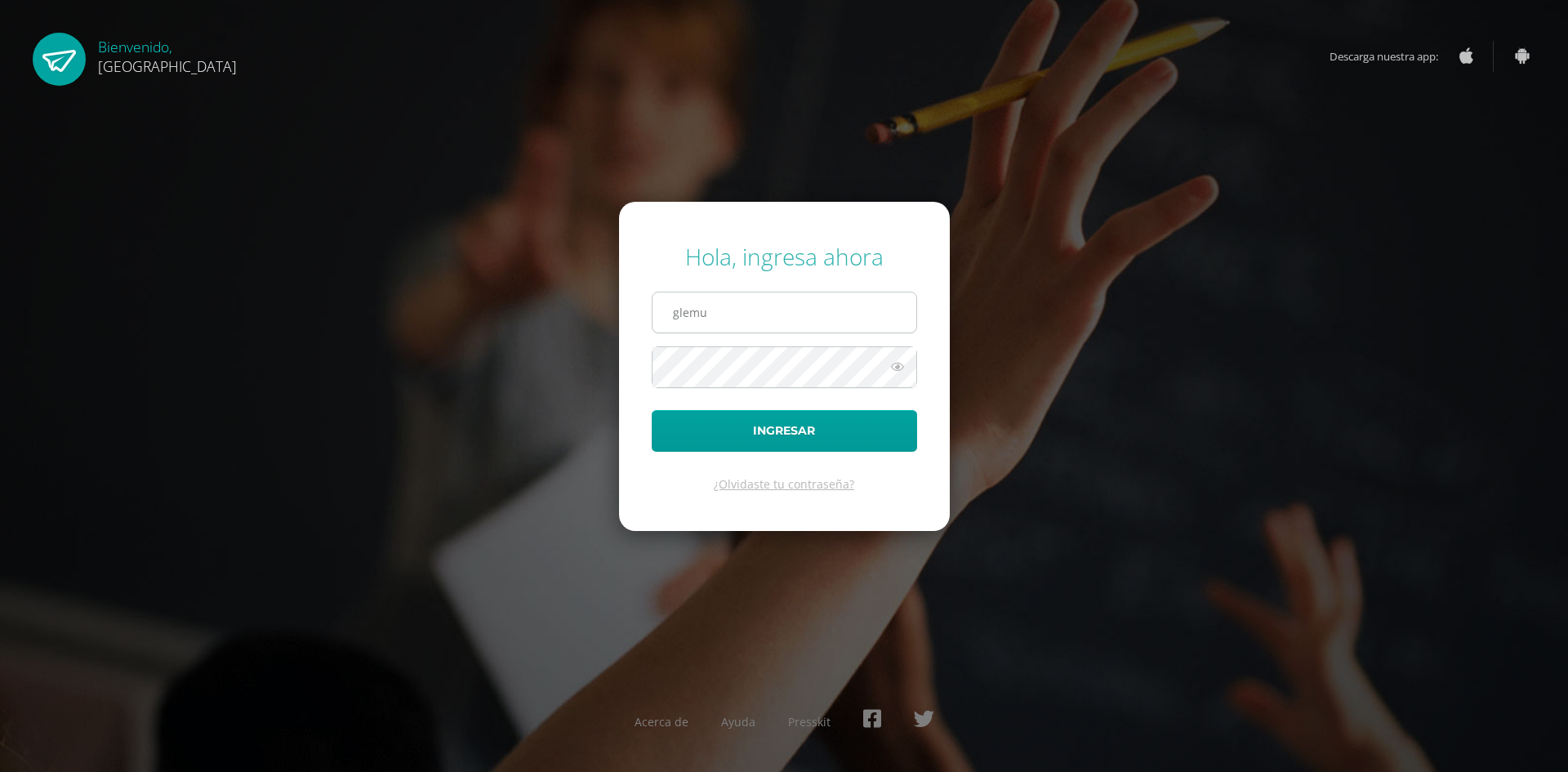
type input "glemus1980@hotmail.com"
click at [652, 410] on button "Ingresar" at bounding box center [784, 431] width 265 height 42
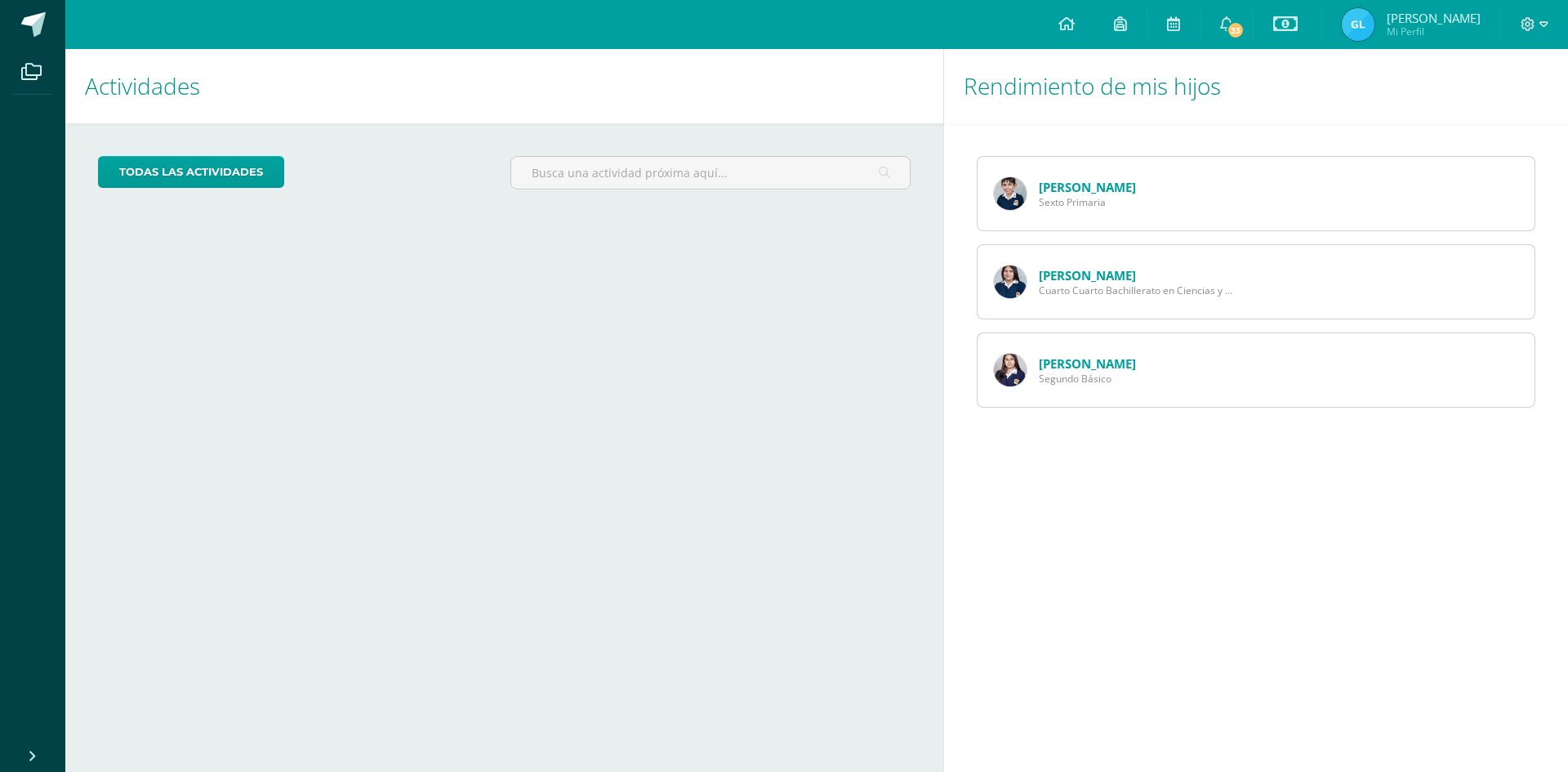
click at [1044, 187] on link "[PERSON_NAME]" at bounding box center [1088, 187] width 97 height 16
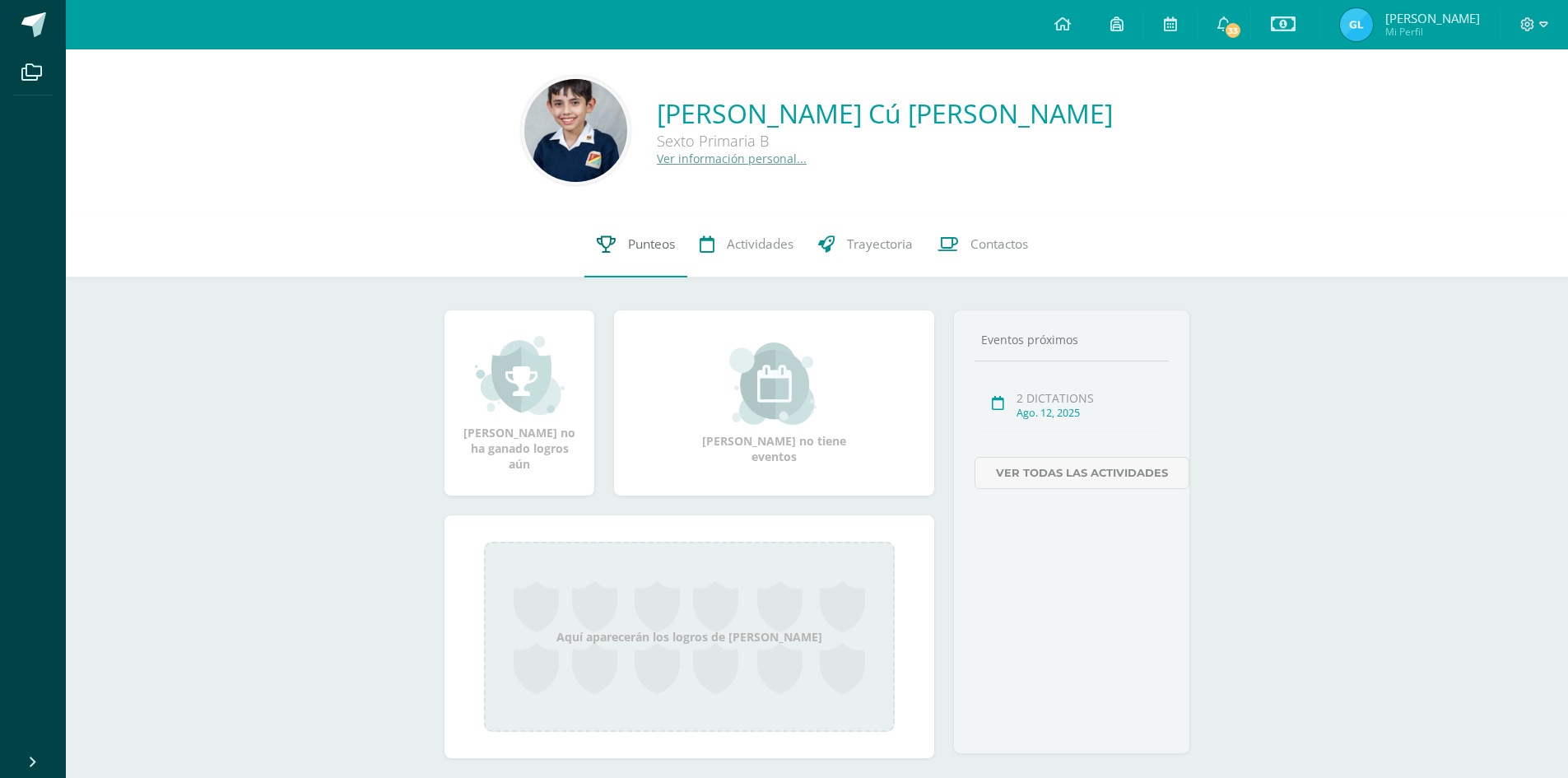
click at [623, 232] on link "Punteos" at bounding box center [635, 244] width 103 height 66
click at [640, 244] on span "Punteos" at bounding box center [651, 244] width 47 height 17
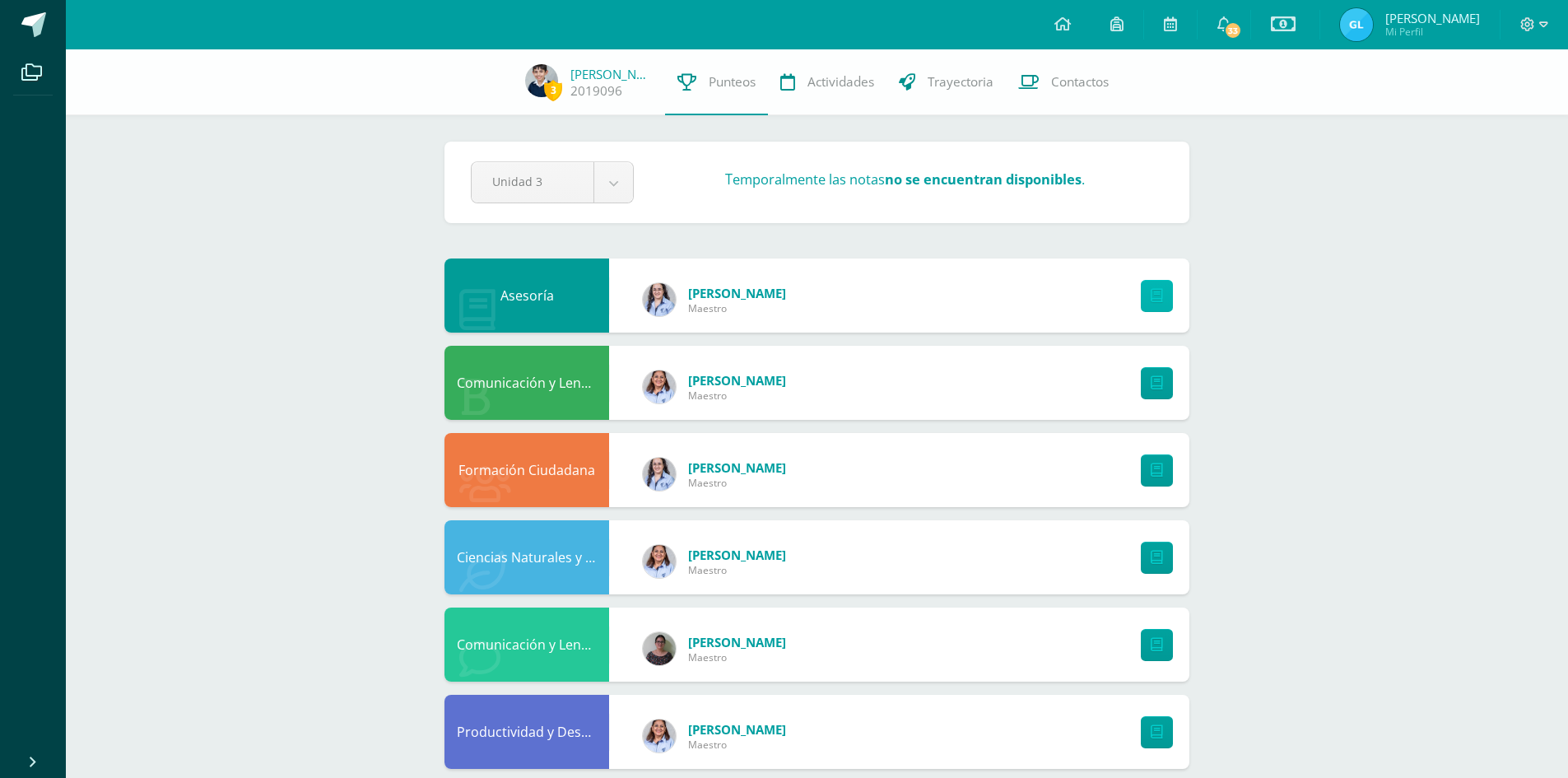
click at [1151, 296] on icon at bounding box center [1157, 296] width 12 height 14
click at [1149, 297] on link at bounding box center [1156, 295] width 32 height 32
click at [612, 179] on body "Archivos Cerrar panel Configuración Cerrar sesión Glenda María Mi Perfil Estado…" at bounding box center [784, 793] width 1568 height 1587
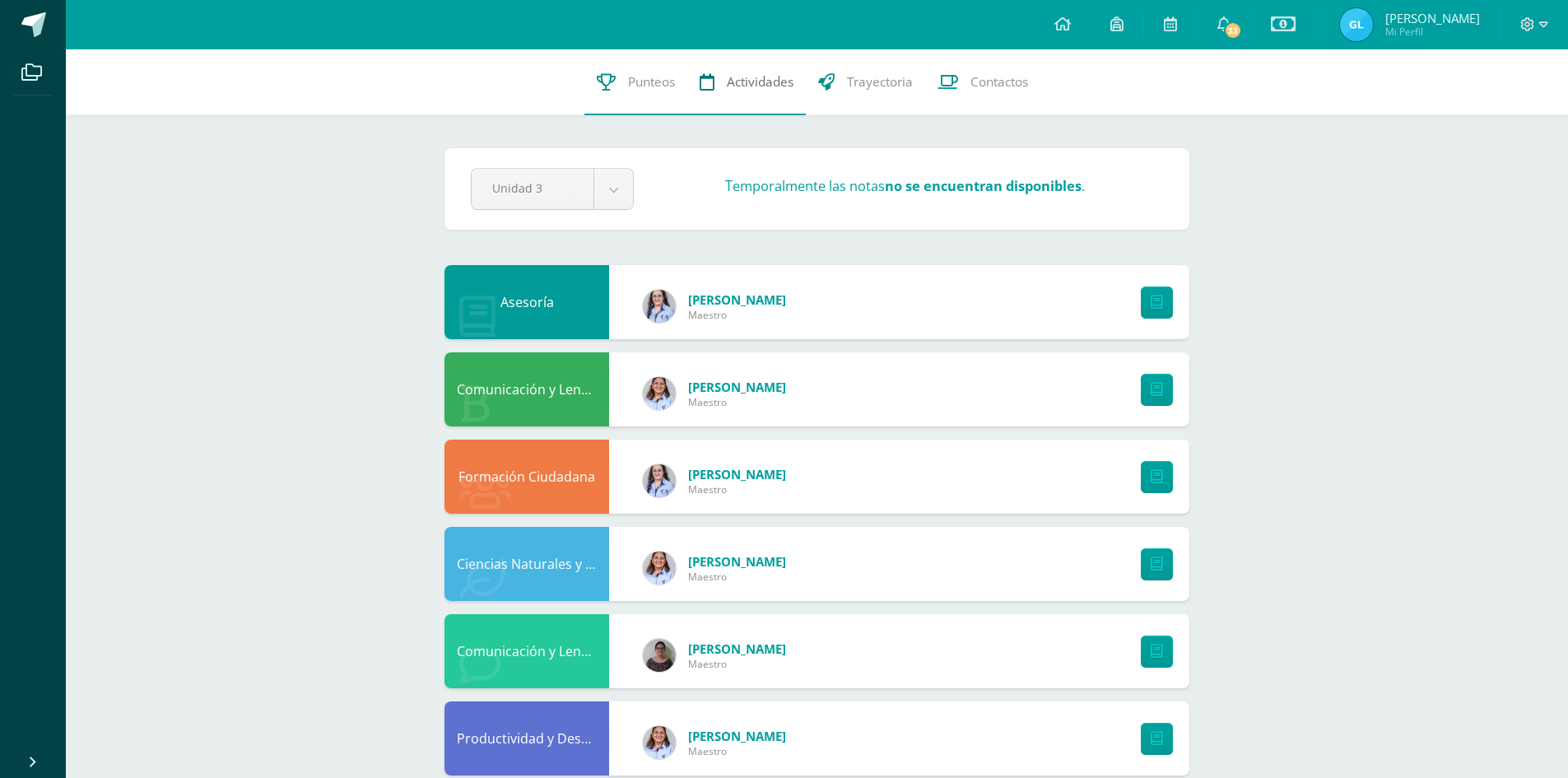
click at [750, 84] on span "Actividades" at bounding box center [759, 82] width 66 height 17
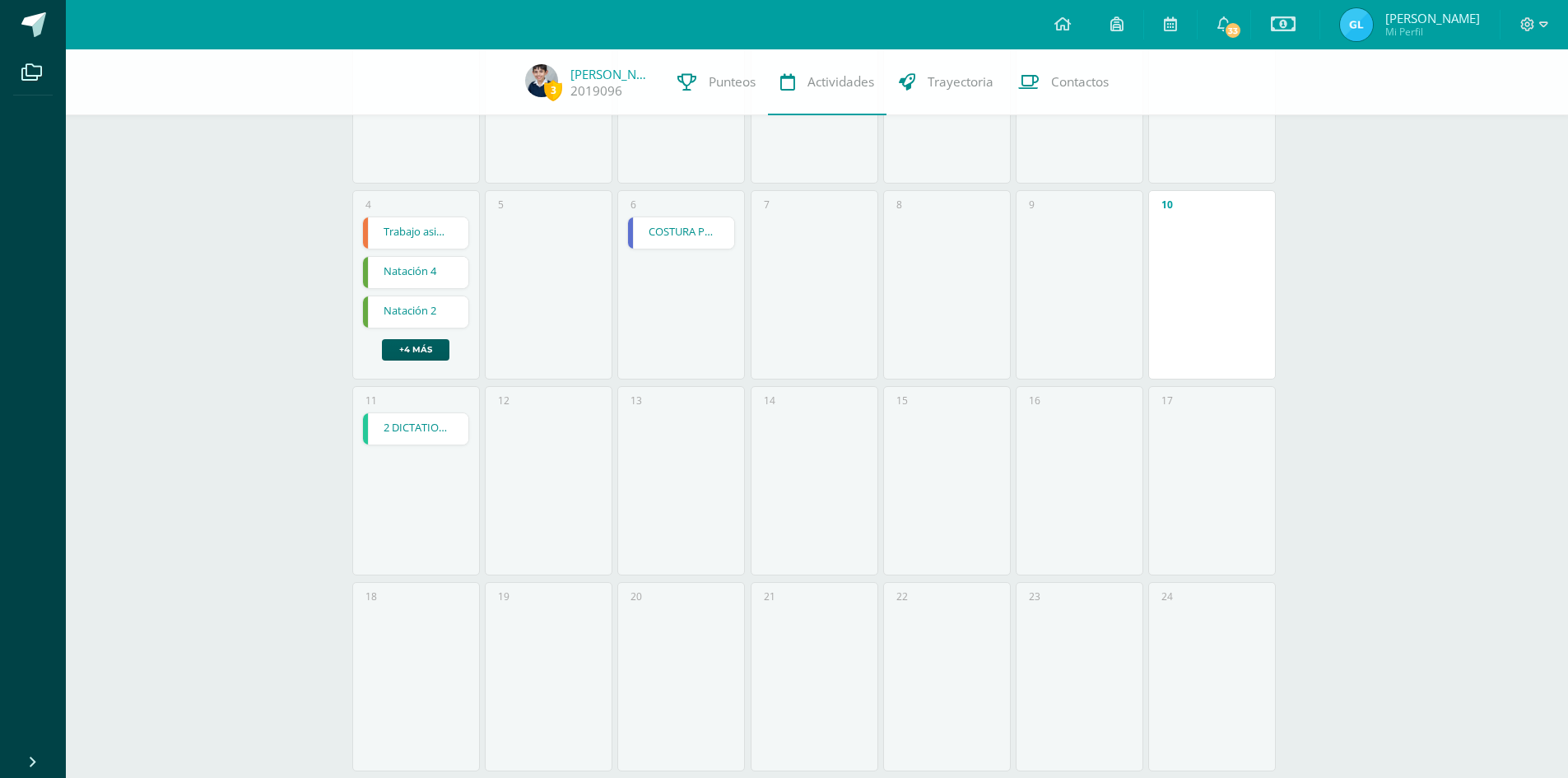
scroll to position [329, 0]
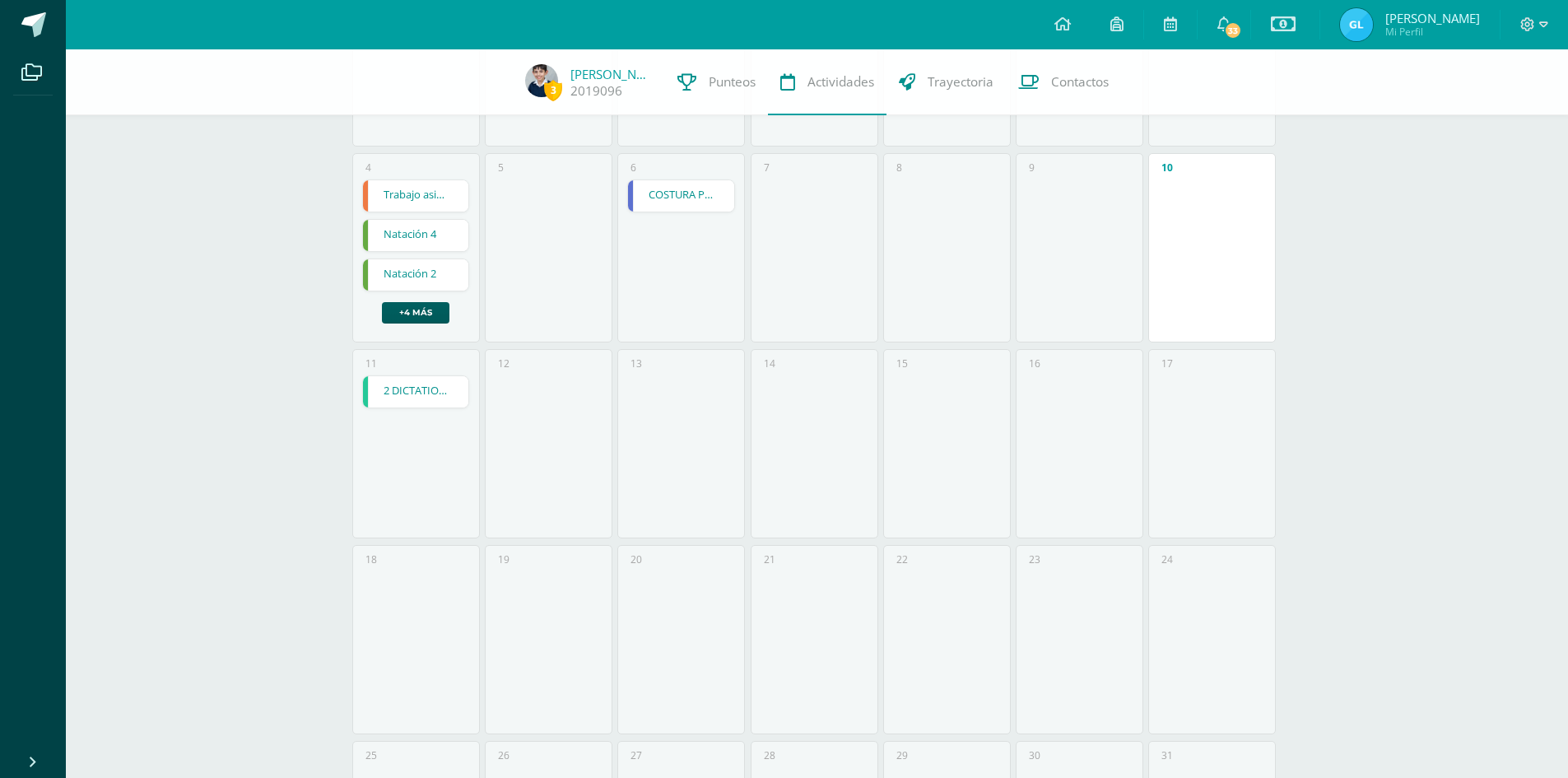
click at [412, 399] on link "2 DICTATIONS" at bounding box center [416, 391] width 107 height 32
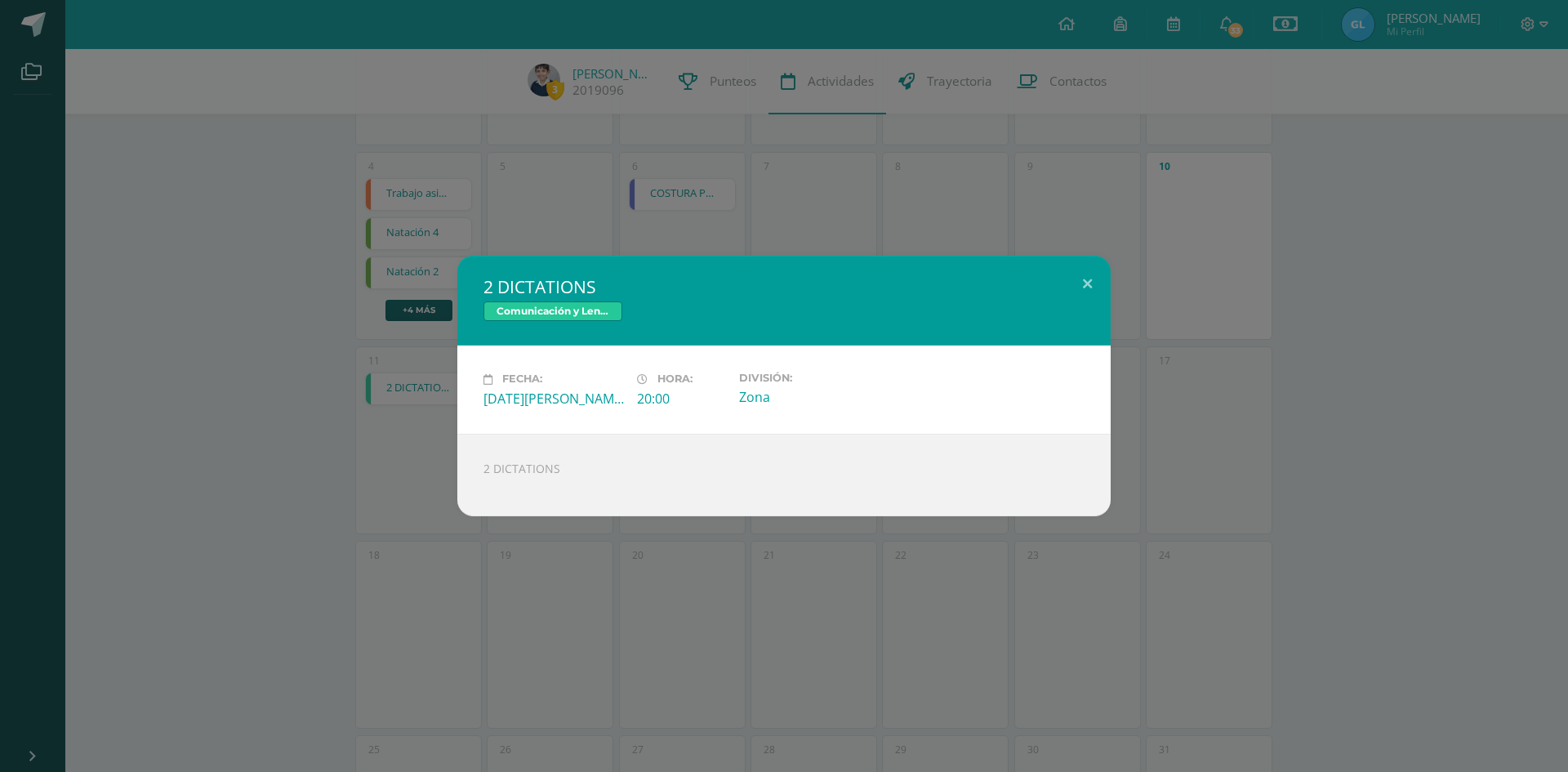
click at [529, 481] on div at bounding box center [784, 482] width 601 height 13
click at [554, 309] on span "Comunicación y Lenguaje L3. Tercer Idioma" at bounding box center [553, 311] width 139 height 20
click at [1452, 398] on div "2 DICTATIONS Comunicación y Lenguaje L3. Tercer Idioma Fecha: [DATE][PERSON_NAM…" at bounding box center [784, 385] width 1555 height 259
